Goal: Information Seeking & Learning: Understand process/instructions

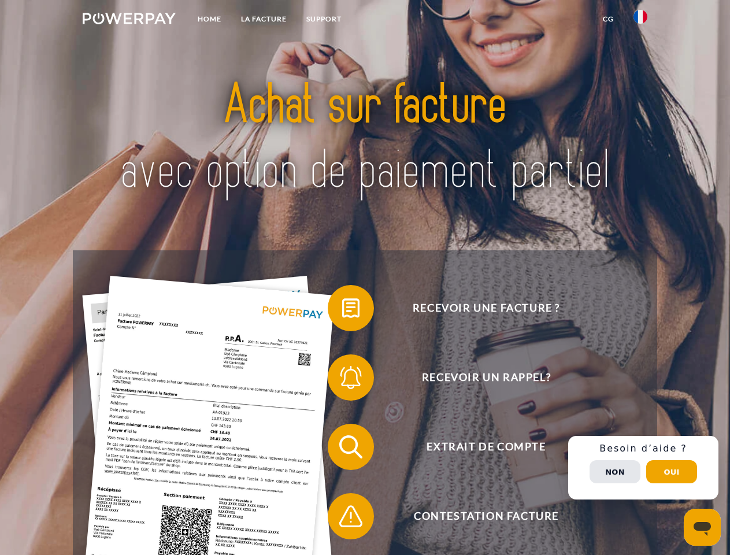
click at [129, 20] on img at bounding box center [129, 19] width 93 height 12
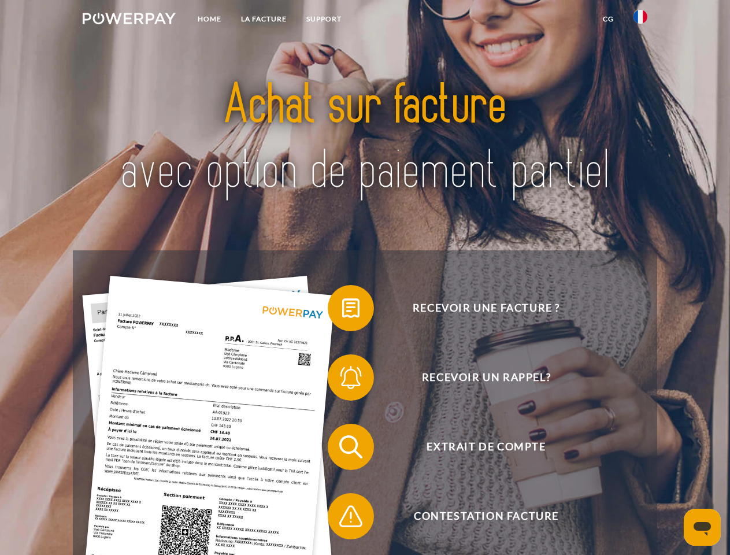
click at [641, 20] on img at bounding box center [641, 17] width 14 height 14
click at [608, 19] on link "CG" at bounding box center [608, 19] width 31 height 21
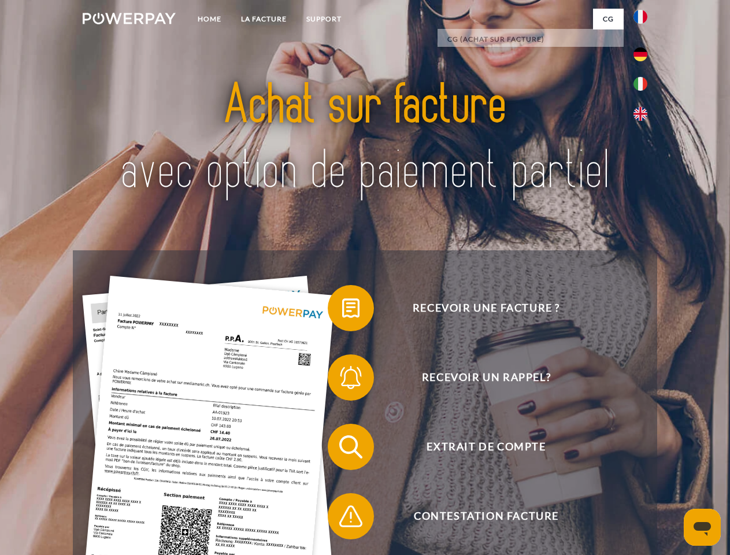
click at [342, 311] on span at bounding box center [334, 308] width 58 height 58
click at [342, 380] on span at bounding box center [334, 378] width 58 height 58
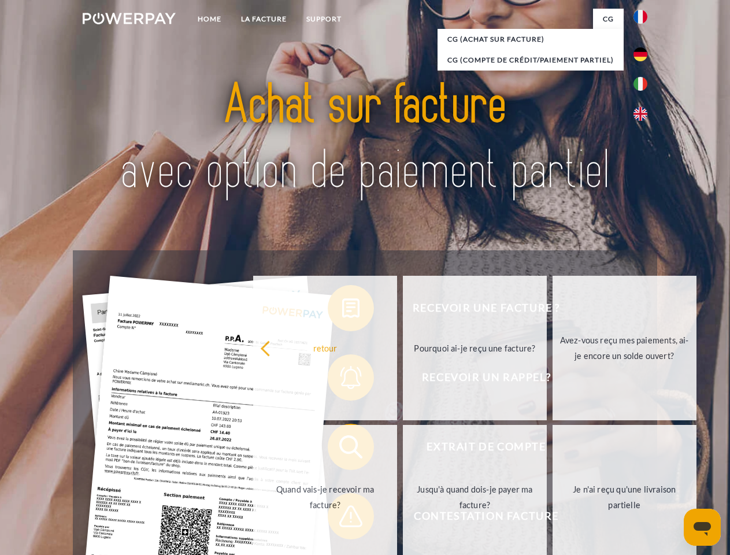
click at [403, 449] on link "Jusqu'à quand dois-je payer ma facture?" at bounding box center [475, 497] width 144 height 145
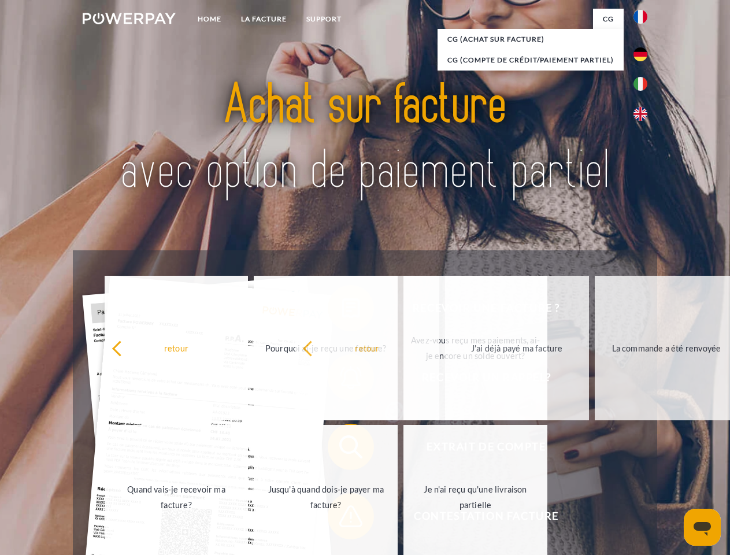
click at [342, 519] on span at bounding box center [334, 516] width 58 height 58
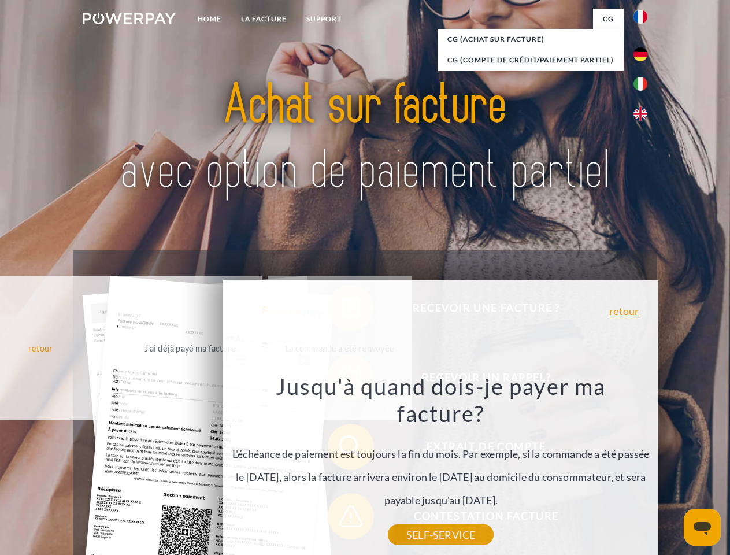
click at [644, 468] on div "Recevoir une facture ? Recevoir un rappel? Extrait de compte retour" at bounding box center [365, 481] width 584 height 463
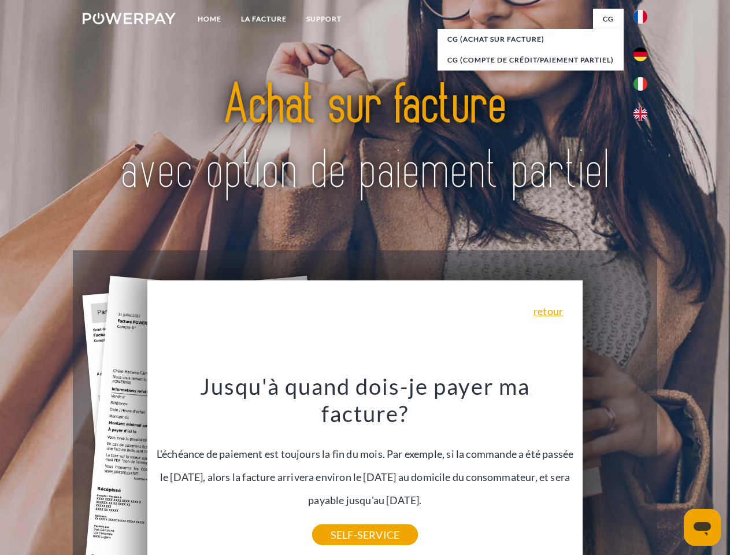
click at [615, 470] on span "Extrait de compte" at bounding box center [486, 447] width 283 height 46
click at [672, 472] on header "Home LA FACTURE Support" at bounding box center [365, 399] width 730 height 799
